Goal: Transaction & Acquisition: Purchase product/service

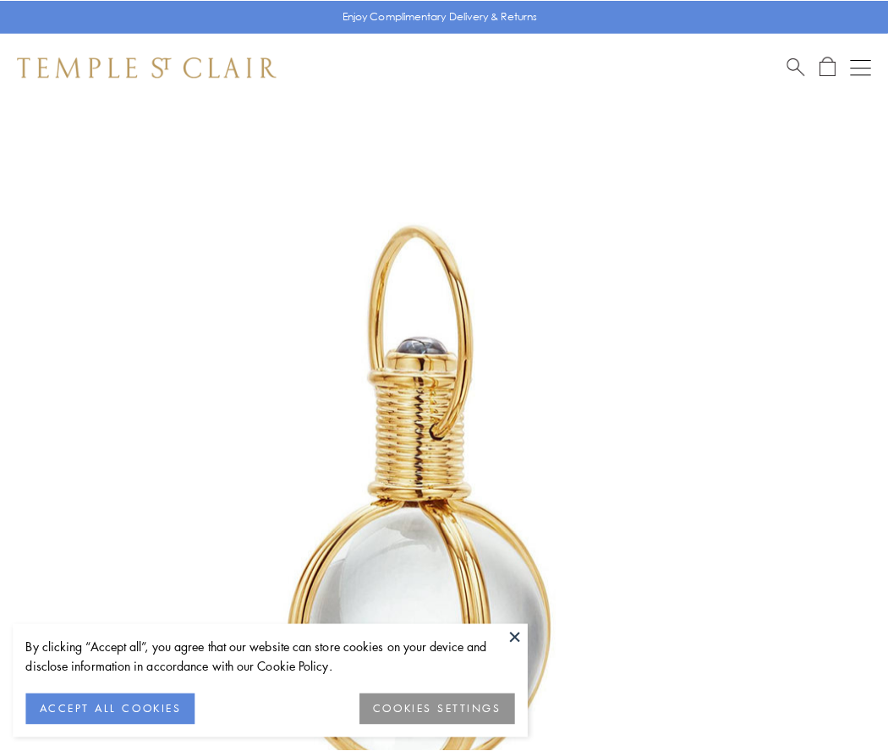
scroll to position [441, 0]
